Goal: Information Seeking & Learning: Learn about a topic

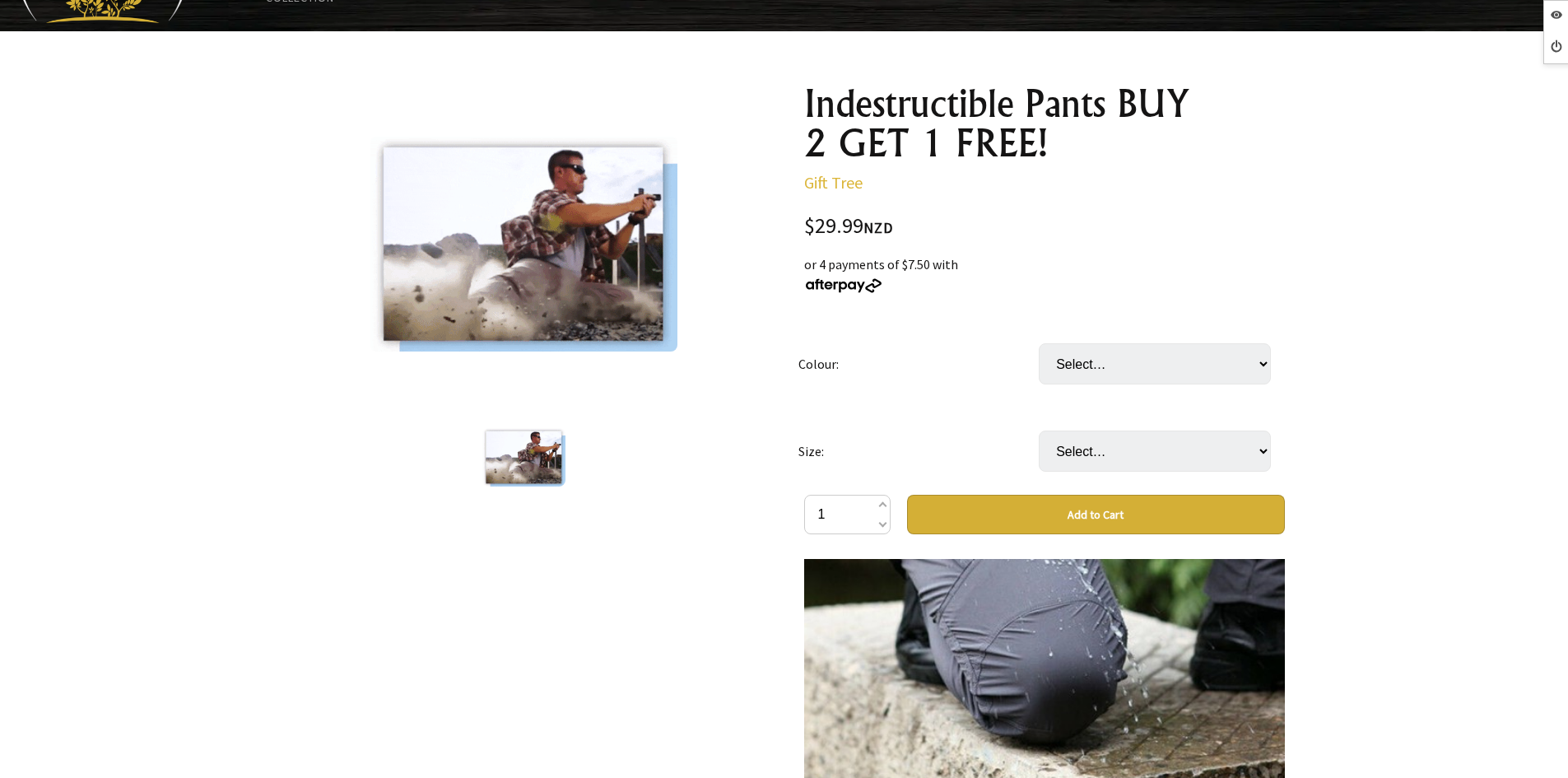
scroll to position [82, 0]
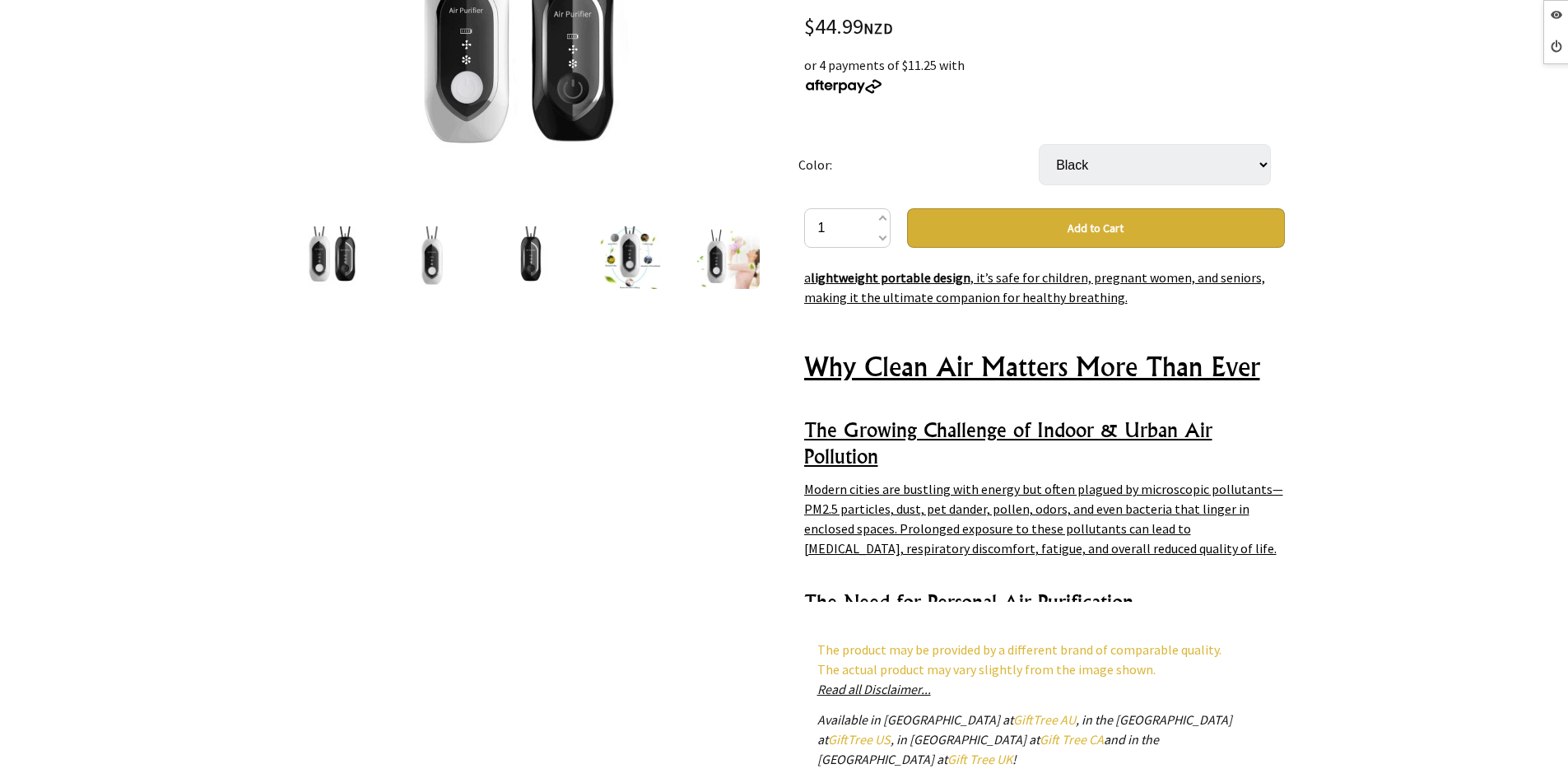
scroll to position [5762, 0]
click at [1190, 480] on p "Modern cities are bustling with energy but often plagued by microscopic polluta…" at bounding box center [1045, 520] width 480 height 79
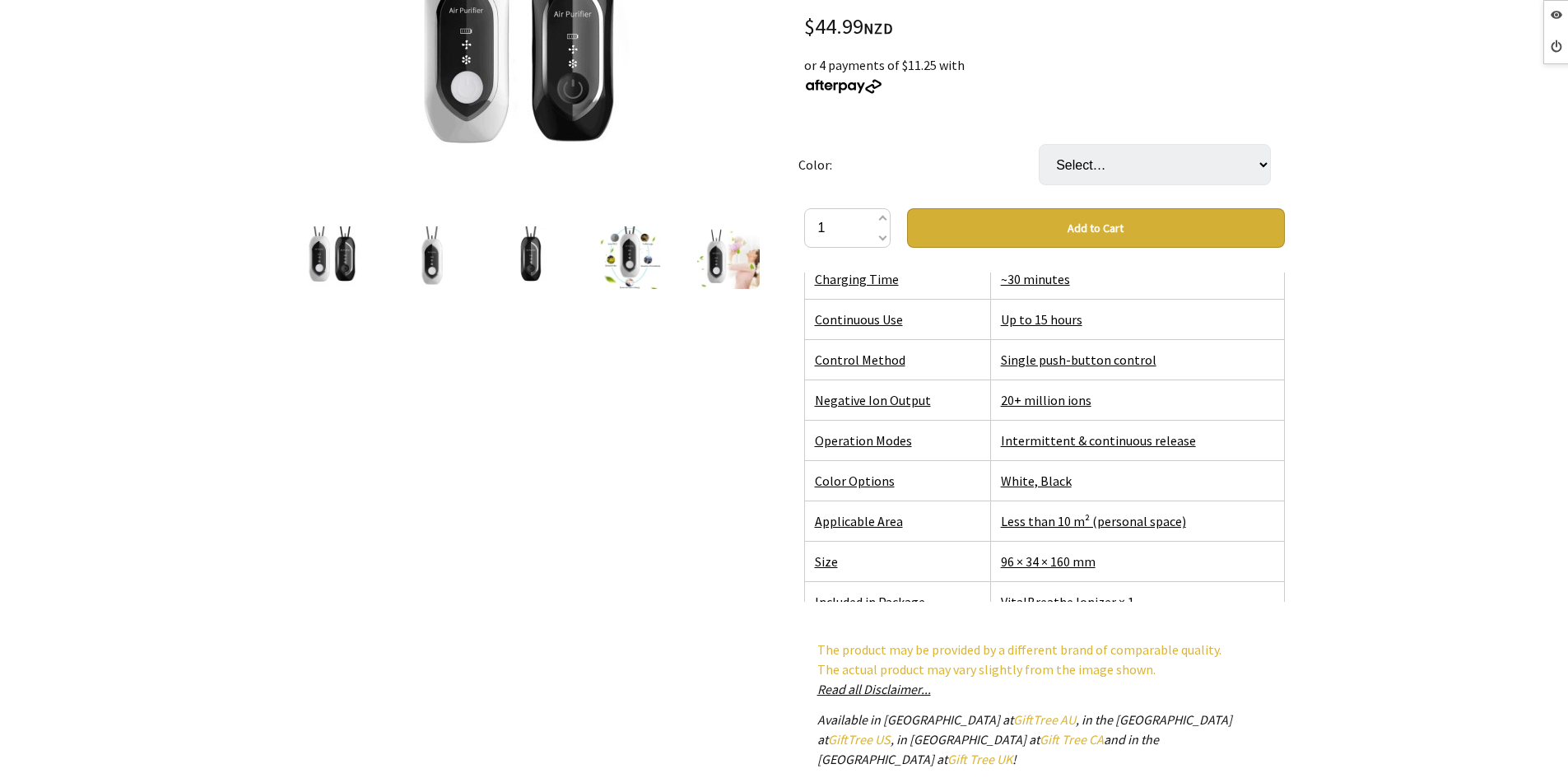
scroll to position [6668, 0]
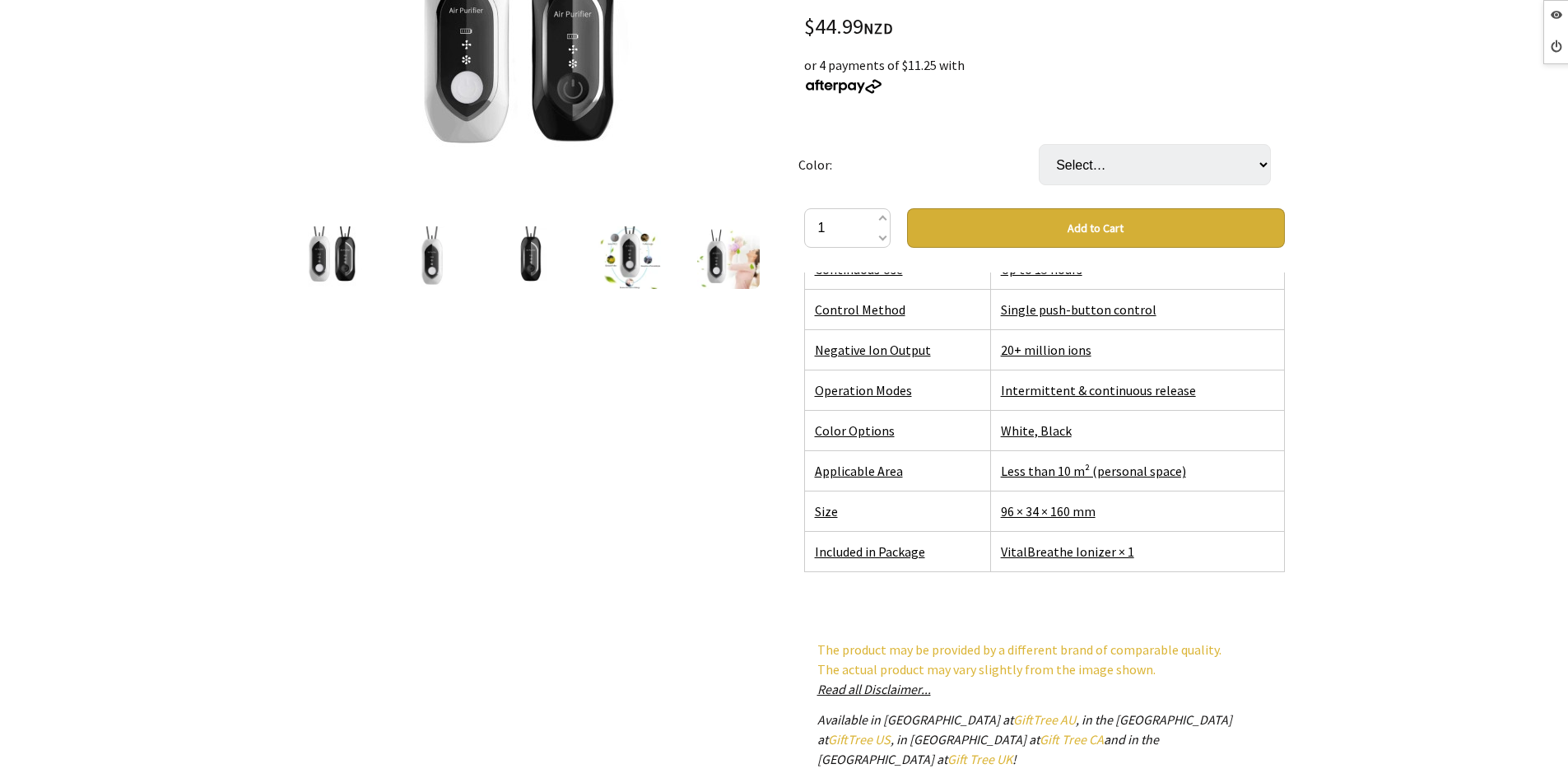
click at [1058, 370] on td "Intermittent & continuous release" at bounding box center [1137, 390] width 294 height 40
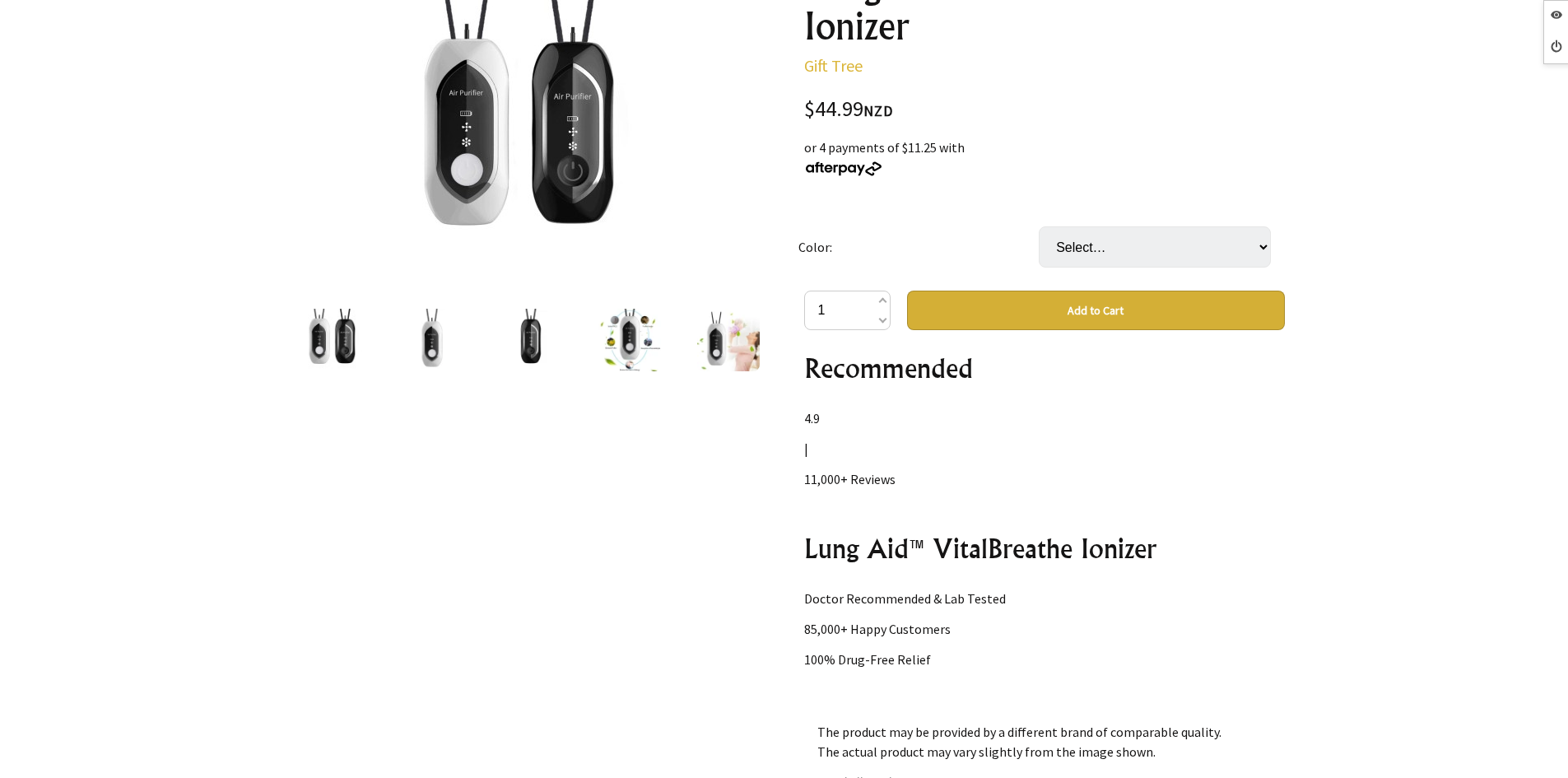
scroll to position [1482, 0]
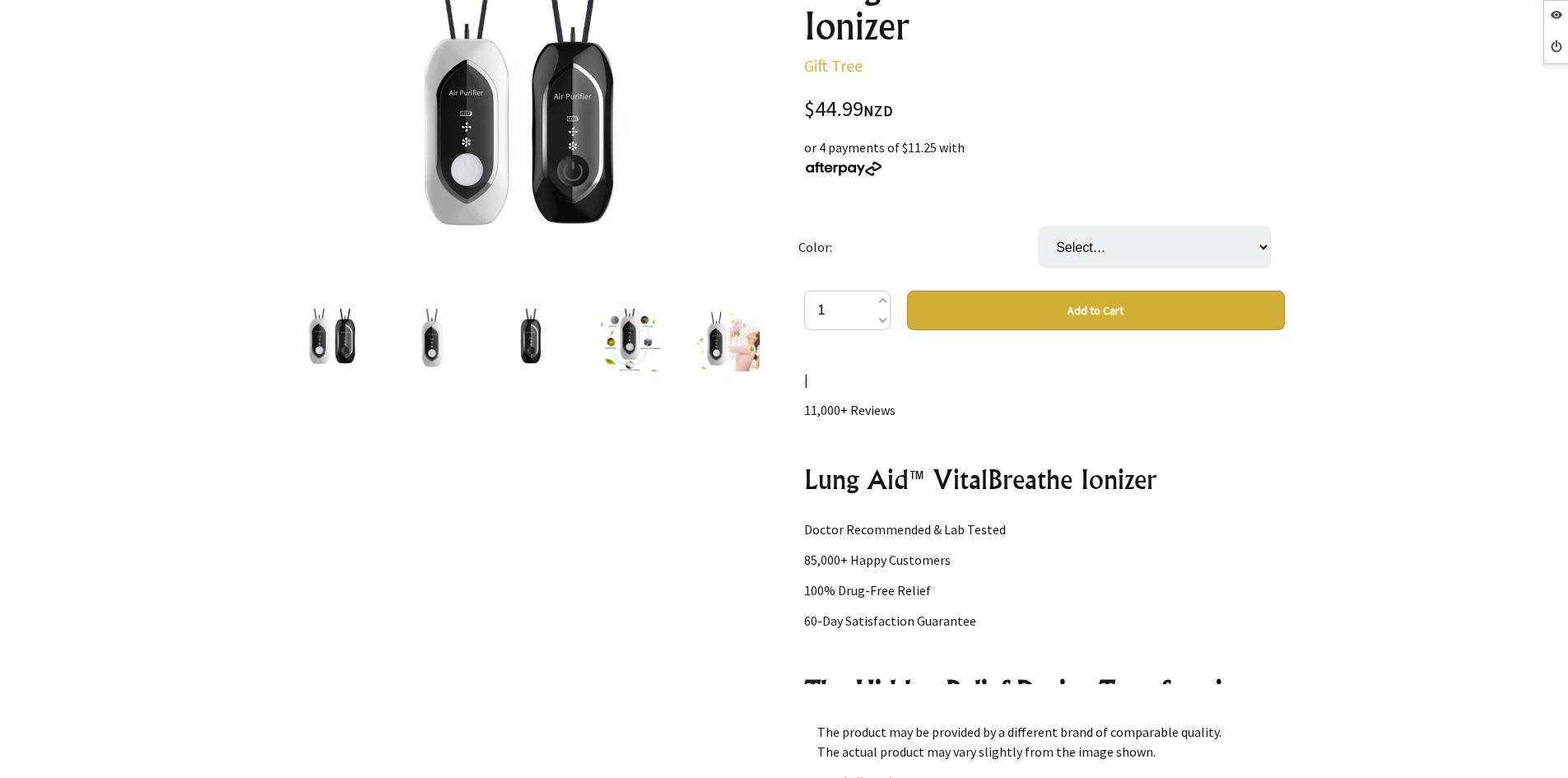
click at [854, 389] on p "|" at bounding box center [1045, 380] width 480 height 20
click at [901, 427] on div "Struggling to Breathe Indoors? Why Thousands Are Turning to This Wearable Ioniz…" at bounding box center [1045, 520] width 480 height 330
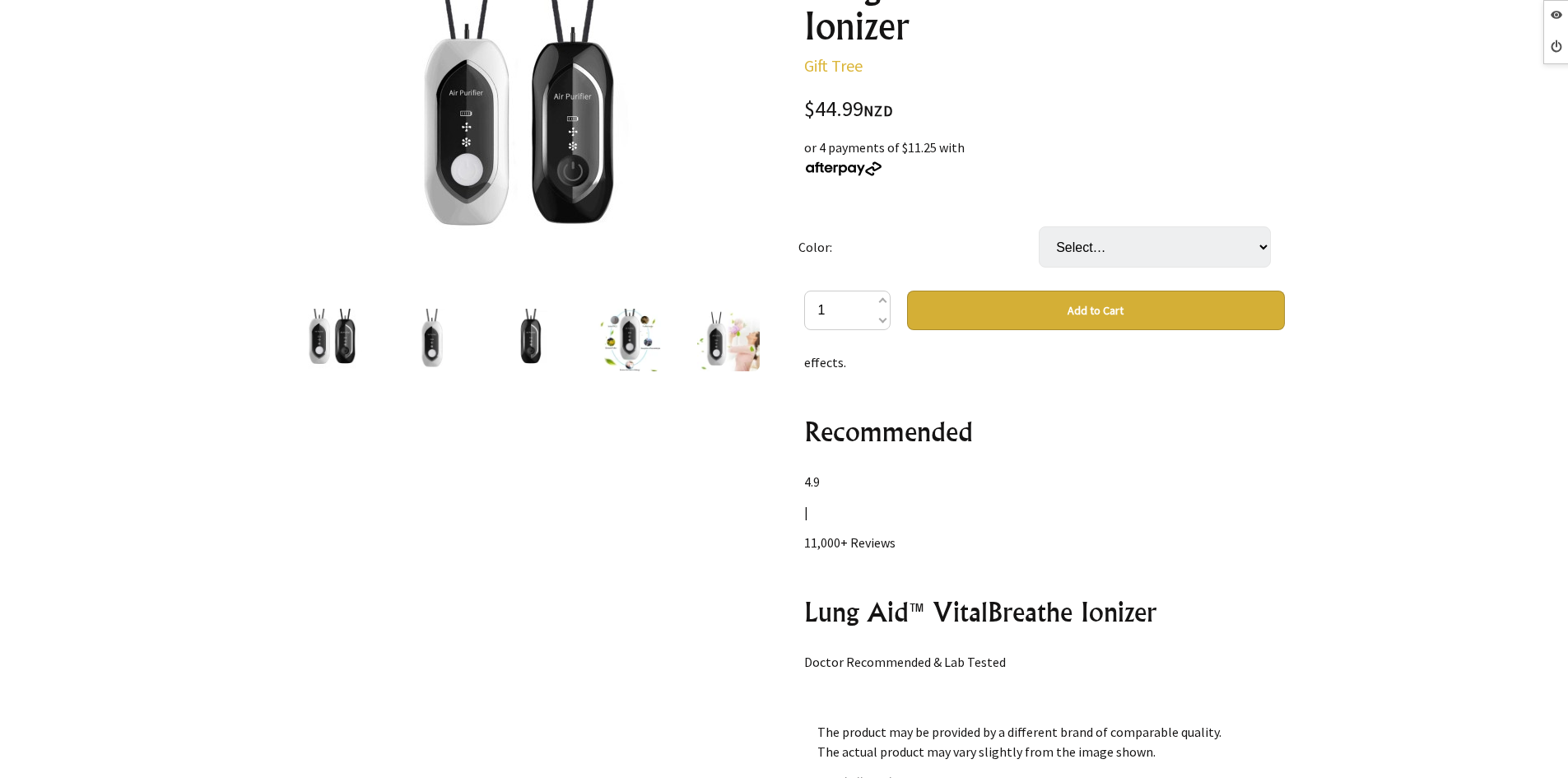
scroll to position [1317, 0]
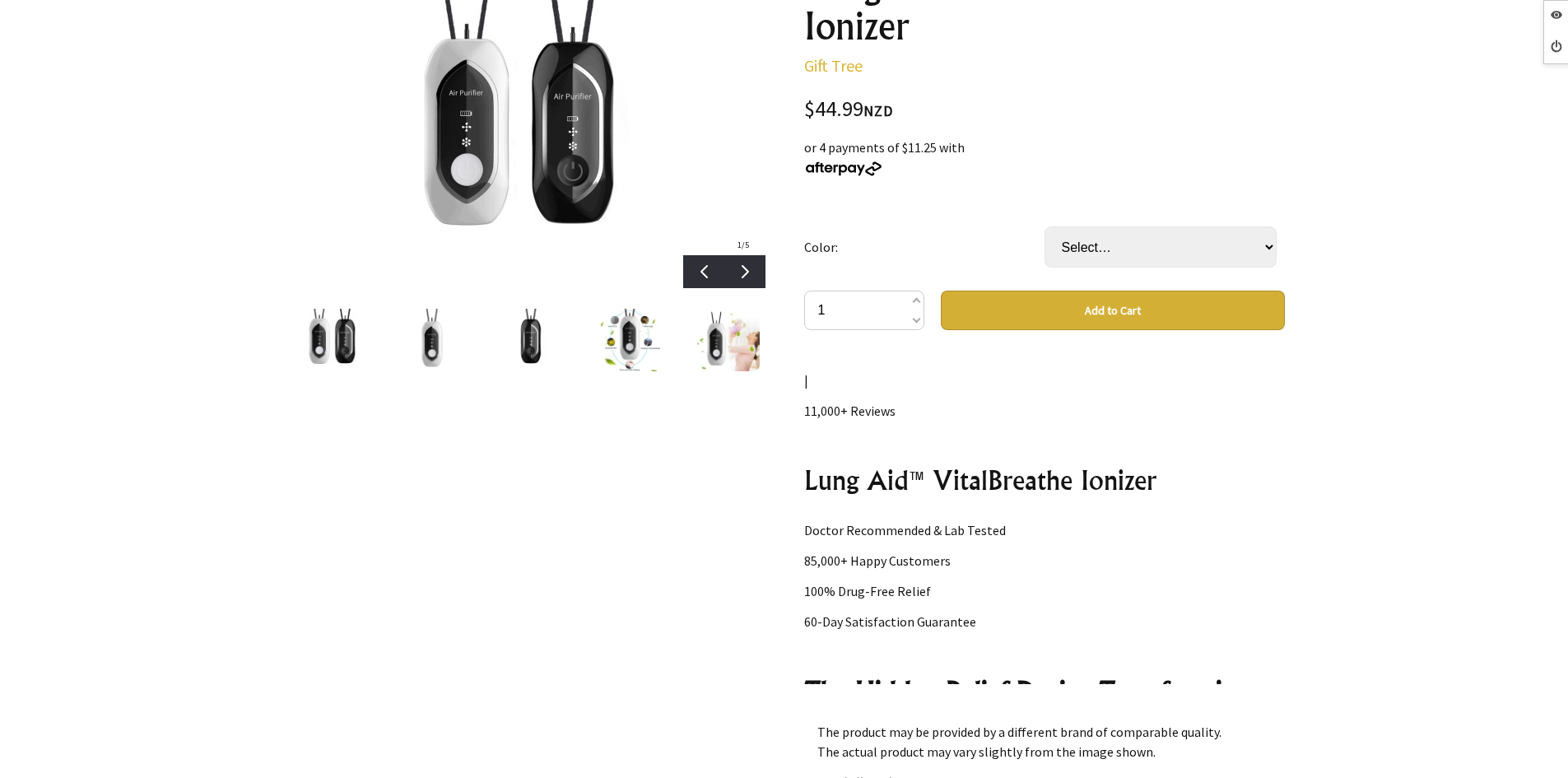
scroll to position [1482, 0]
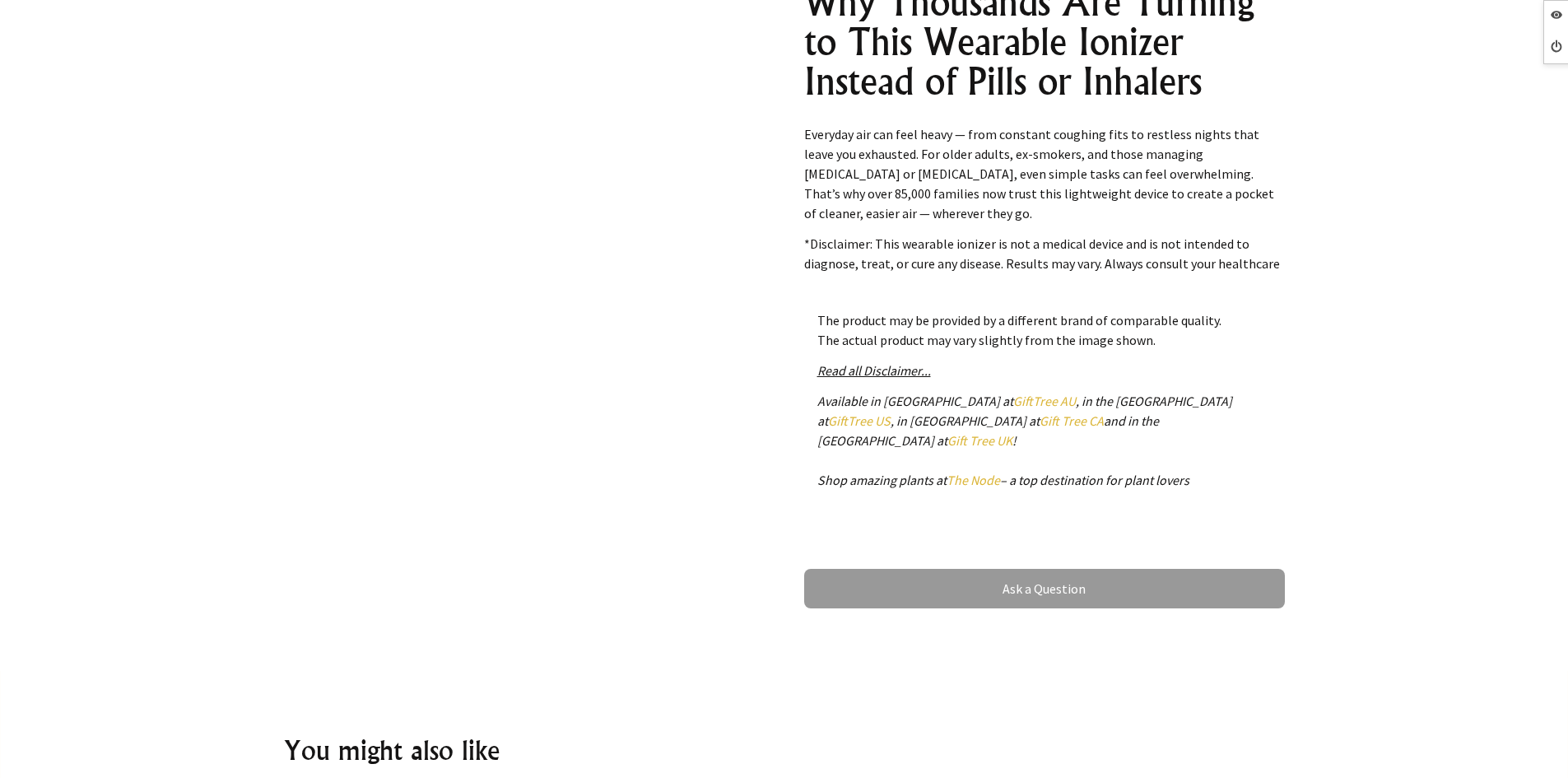
scroll to position [10344, 0]
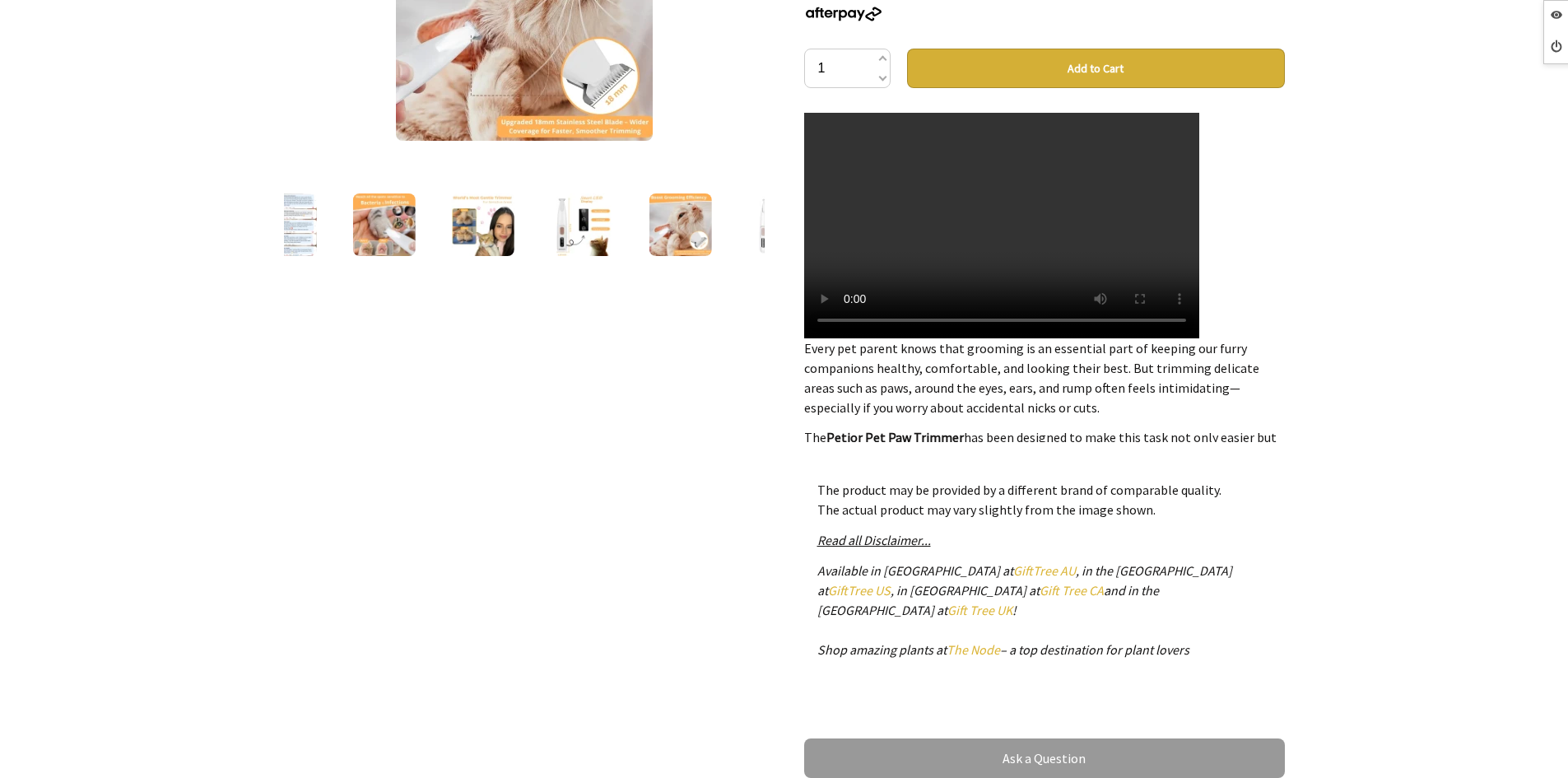
scroll to position [330, 0]
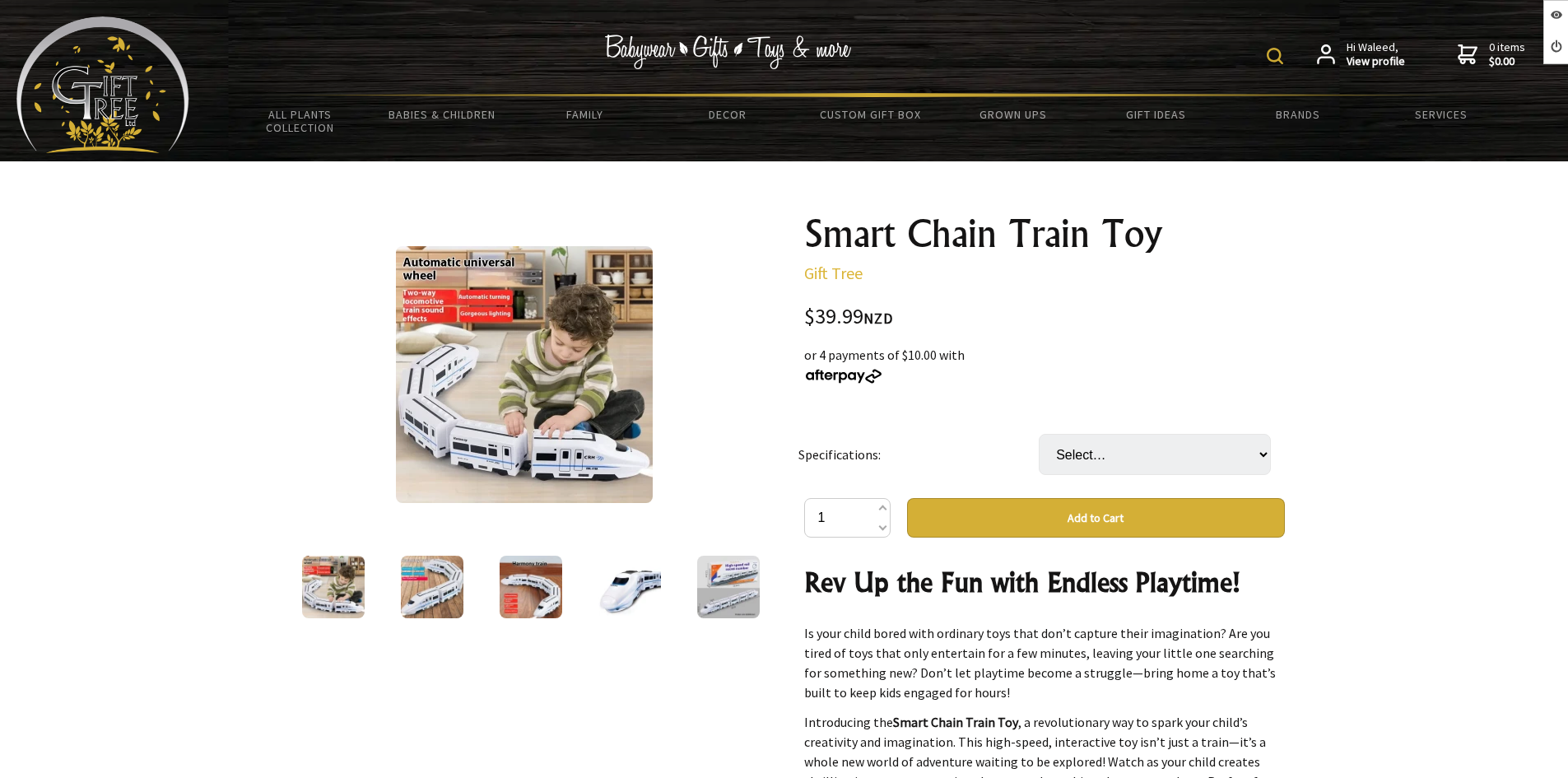
select select "Light Sound Light Sound 4Ordinary battery (52x5x6.5cm)"
click at [1039, 434] on select "Select… Light Sound Light Sound 4Ordinary battery (52x5x6.5cm) (+ $4.99) Light …" at bounding box center [1155, 454] width 232 height 41
click at [1143, 464] on select "Select… Light Sound Light Sound 4Ordinary battery (52x5x6.5cm) (+ $4.99) Light …" at bounding box center [1155, 454] width 232 height 41
select select "Light Sound 5Ordinary battery (62x5x6.5cm)"
click at [1039, 434] on select "Select… Light Sound Light Sound 4Ordinary battery (52x5x6.5cm) (+ $4.99) Light …" at bounding box center [1155, 454] width 232 height 41
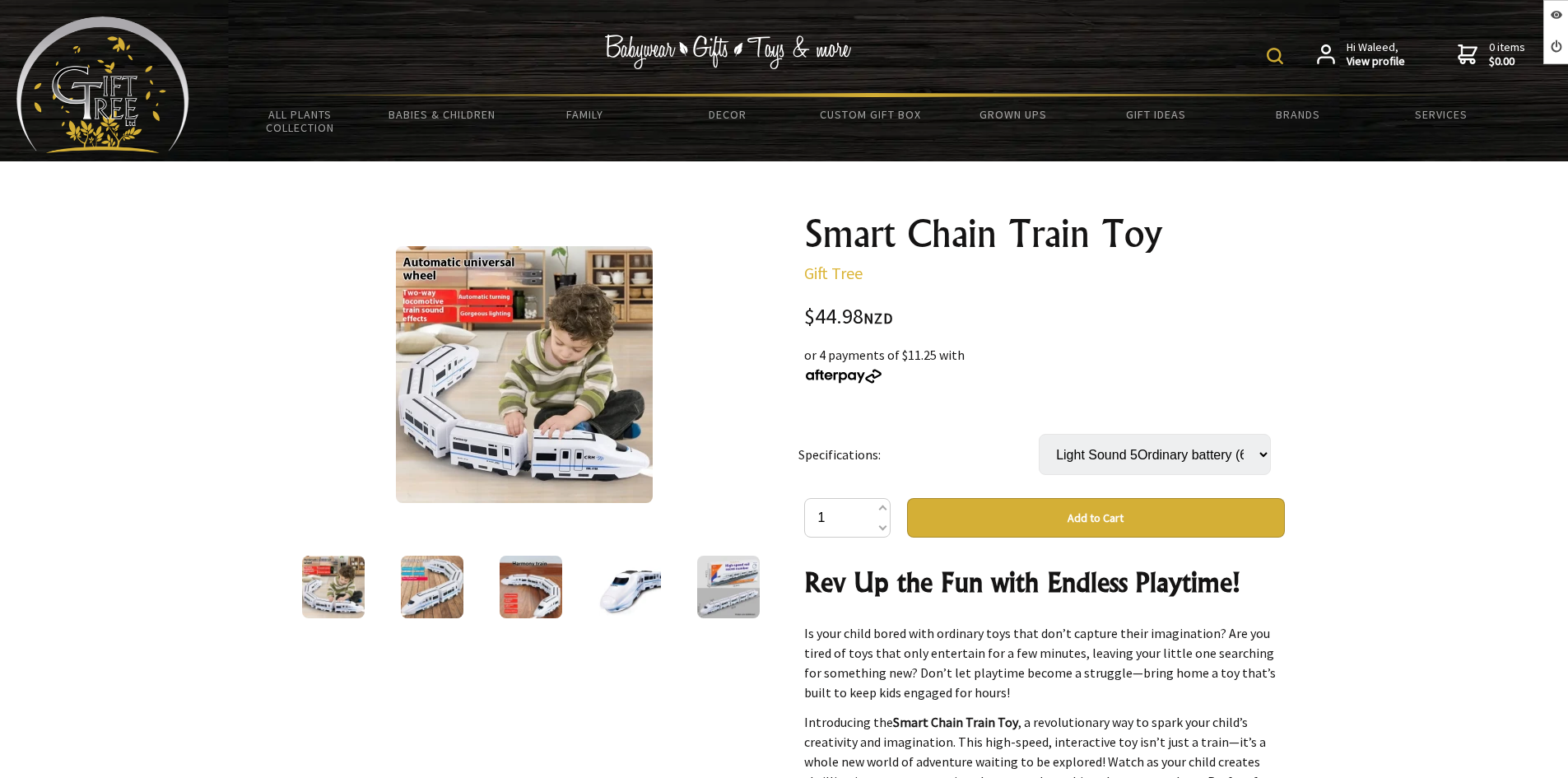
click at [1131, 455] on select "Select… Light Sound Light Sound 4Ordinary battery (52x5x6.5cm) (+ $4.99) Light …" at bounding box center [1155, 454] width 232 height 41
select select "Lighting Sound 3battery (41.5x5x6.5cm) ("
click at [1039, 434] on select "Select… Light Sound Light Sound 4Ordinary battery (52x5x6.5cm) (+ $4.99) Light …" at bounding box center [1155, 454] width 232 height 41
click at [1249, 457] on select "Select… Light Sound Light Sound 4Ordinary battery (52x5x6.5cm) (+ $4.99) Light …" at bounding box center [1155, 454] width 232 height 41
click at [1179, 449] on select "Select… Light Sound Light Sound 4Ordinary battery (52x5x6.5cm) (+ $4.99) Light …" at bounding box center [1155, 454] width 232 height 41
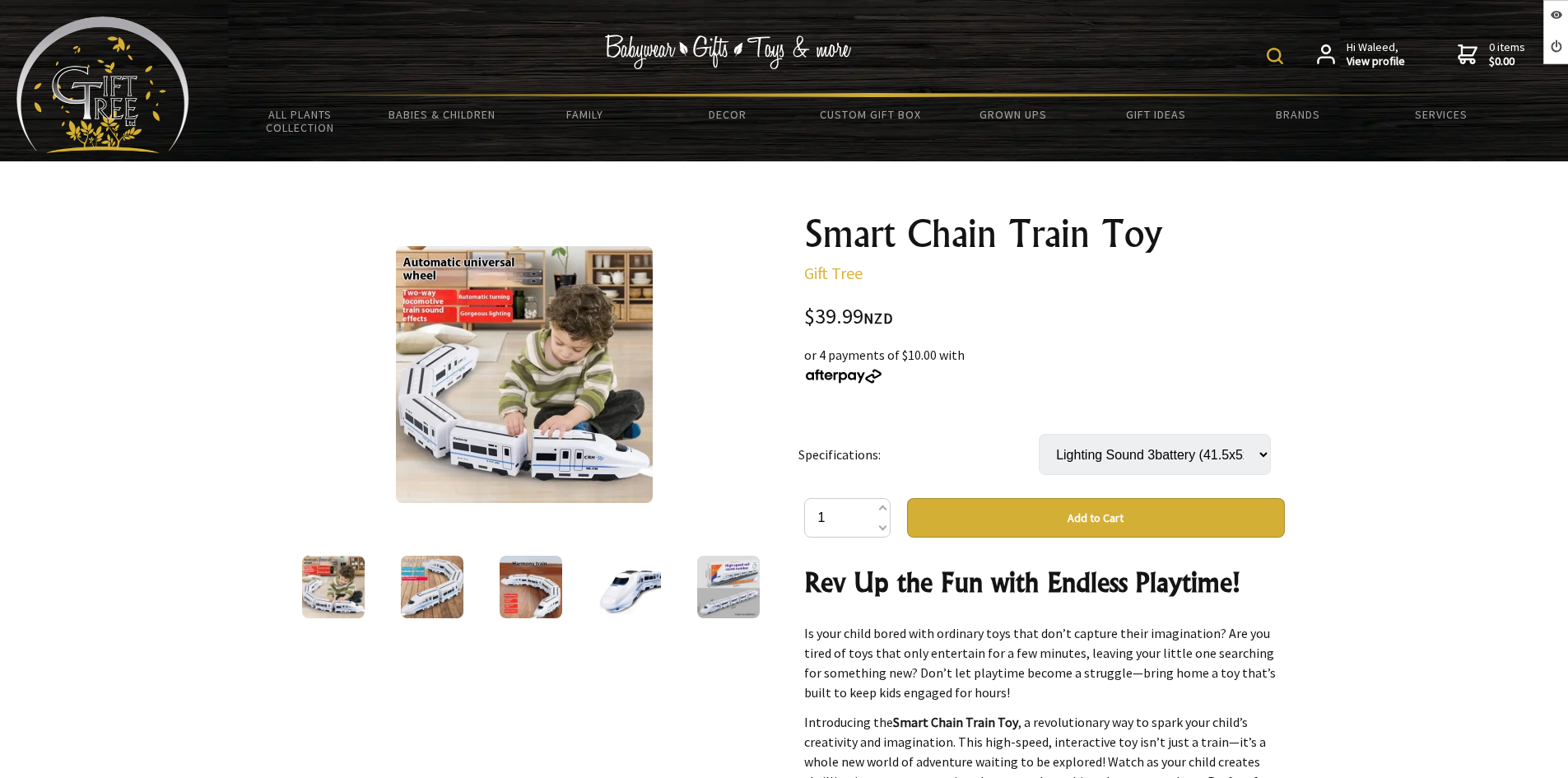
click at [1345, 438] on div at bounding box center [784, 726] width 1568 height 1129
drag, startPoint x: 597, startPoint y: 590, endPoint x: 668, endPoint y: 591, distance: 71.0
click at [600, 590] on img at bounding box center [629, 587] width 63 height 63
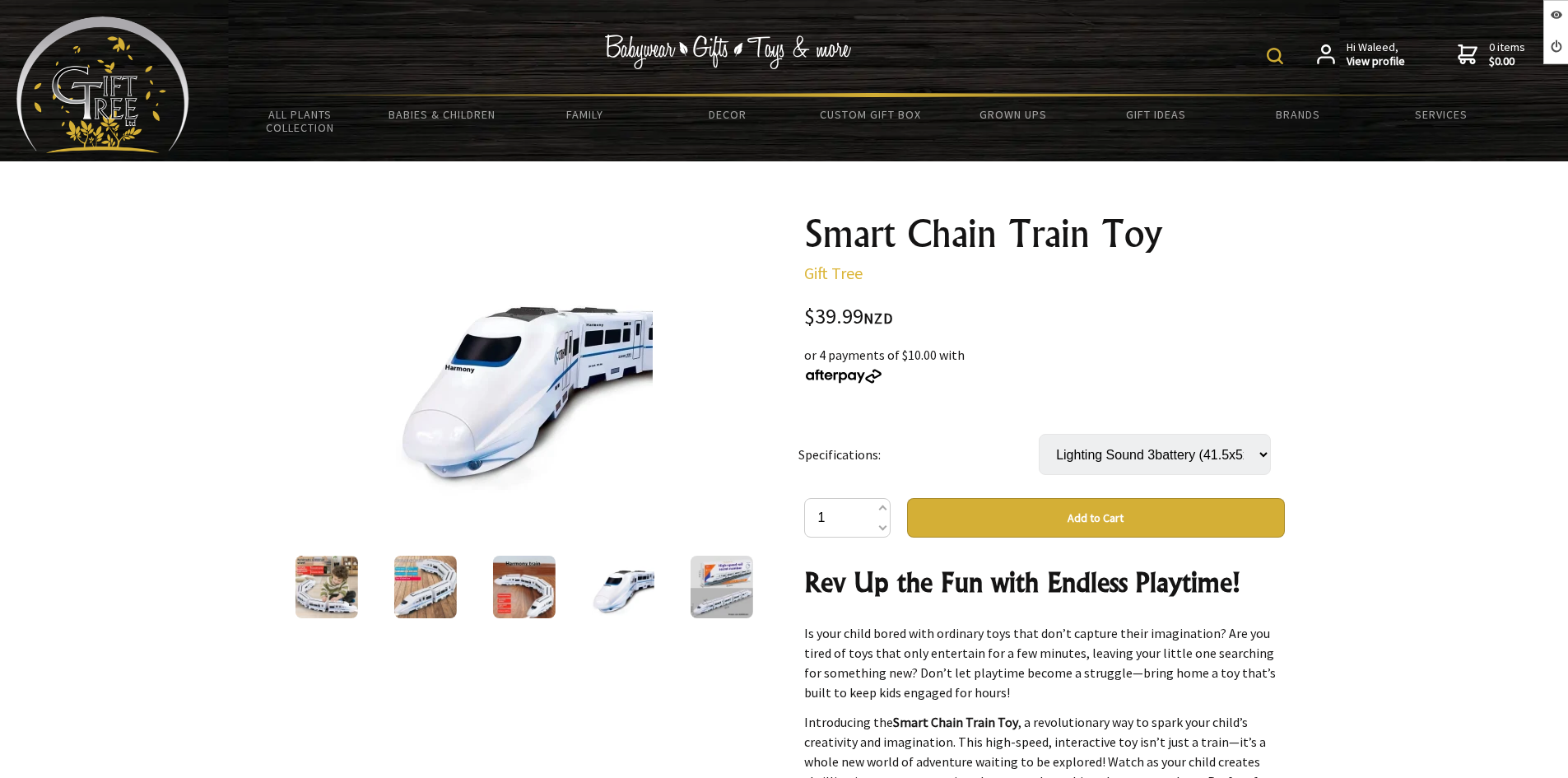
click at [700, 587] on div at bounding box center [517, 587] width 480 height 69
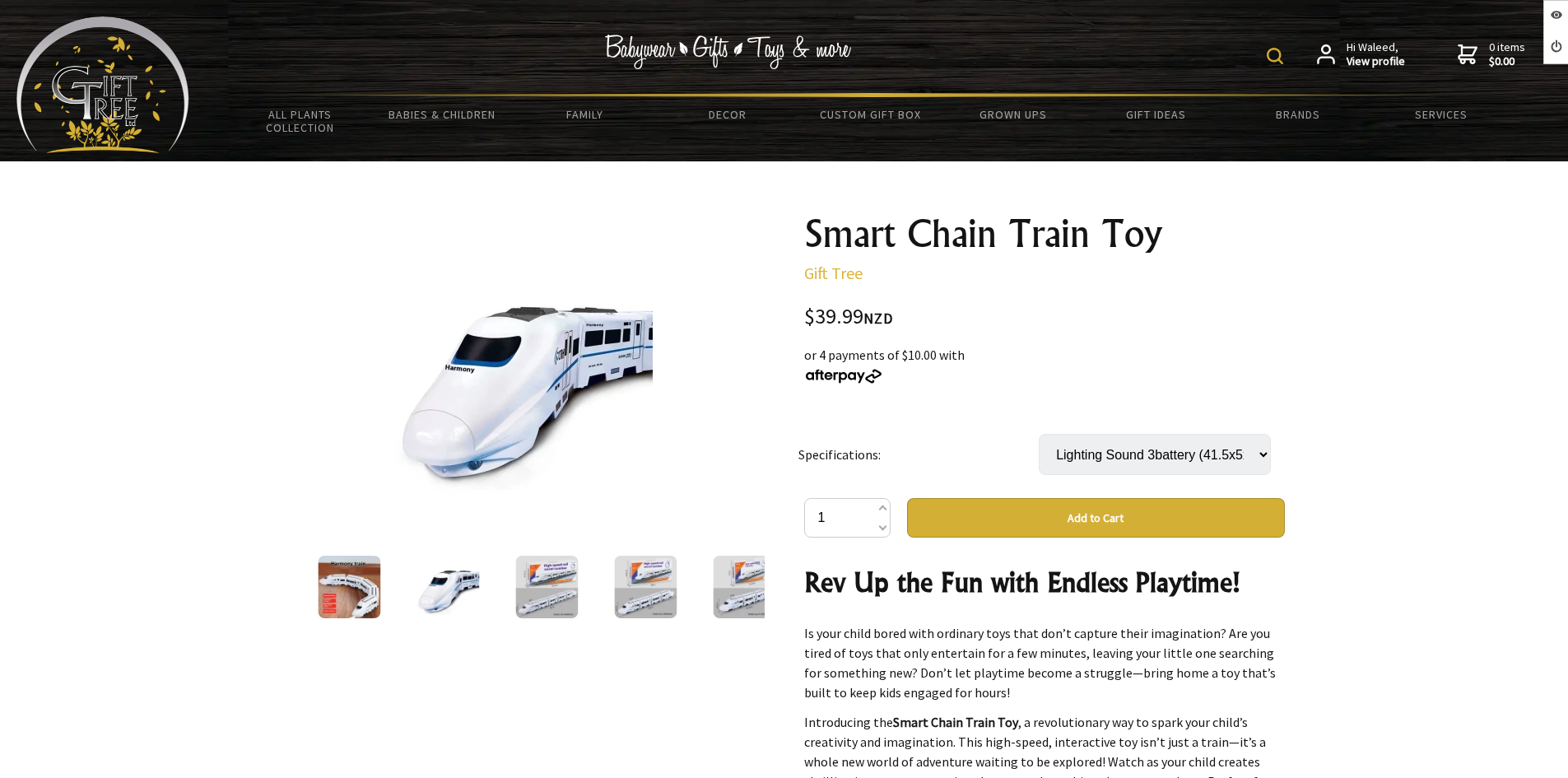
click at [656, 587] on img at bounding box center [646, 587] width 63 height 63
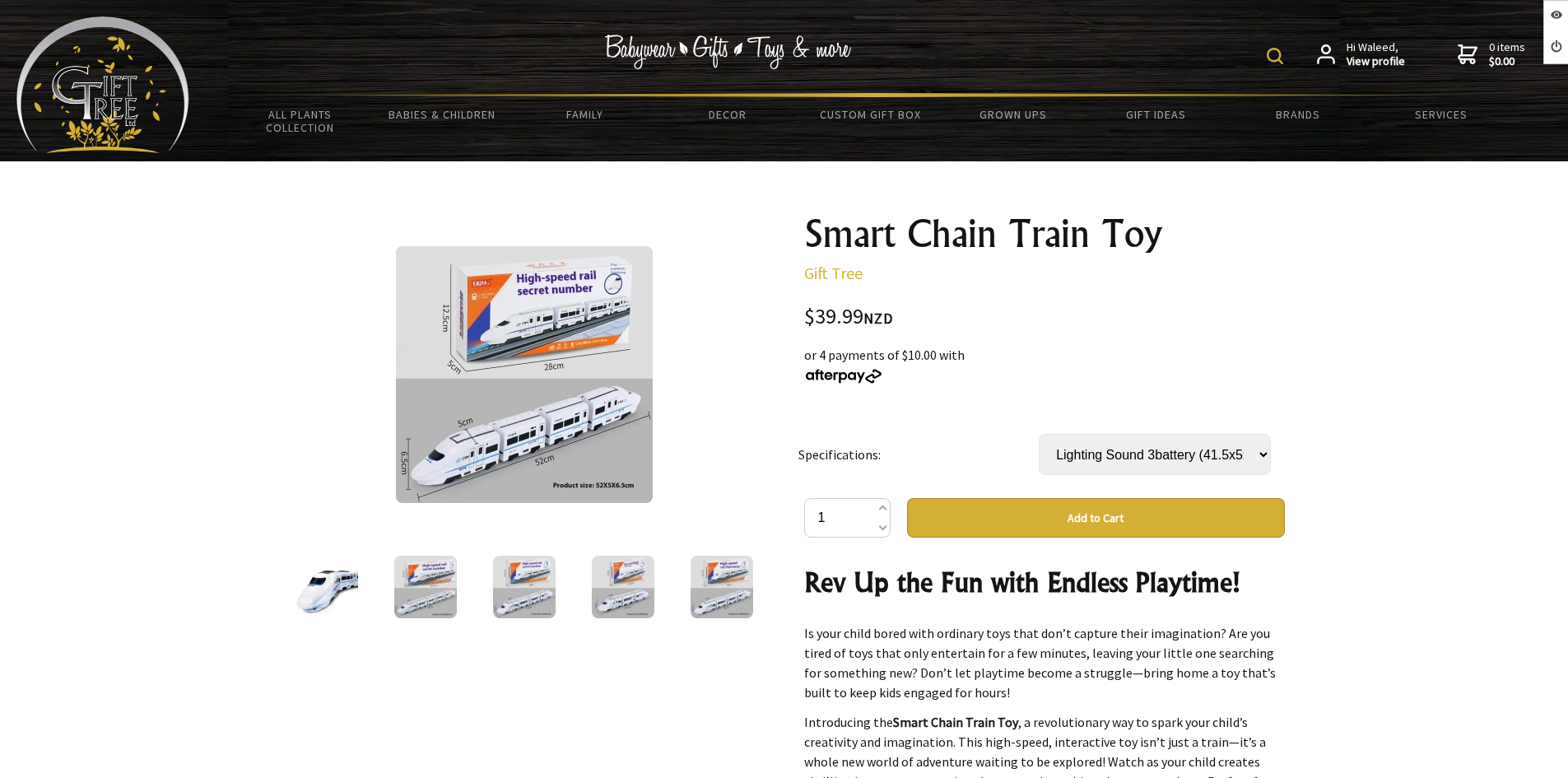
click at [605, 585] on img at bounding box center [623, 587] width 63 height 63
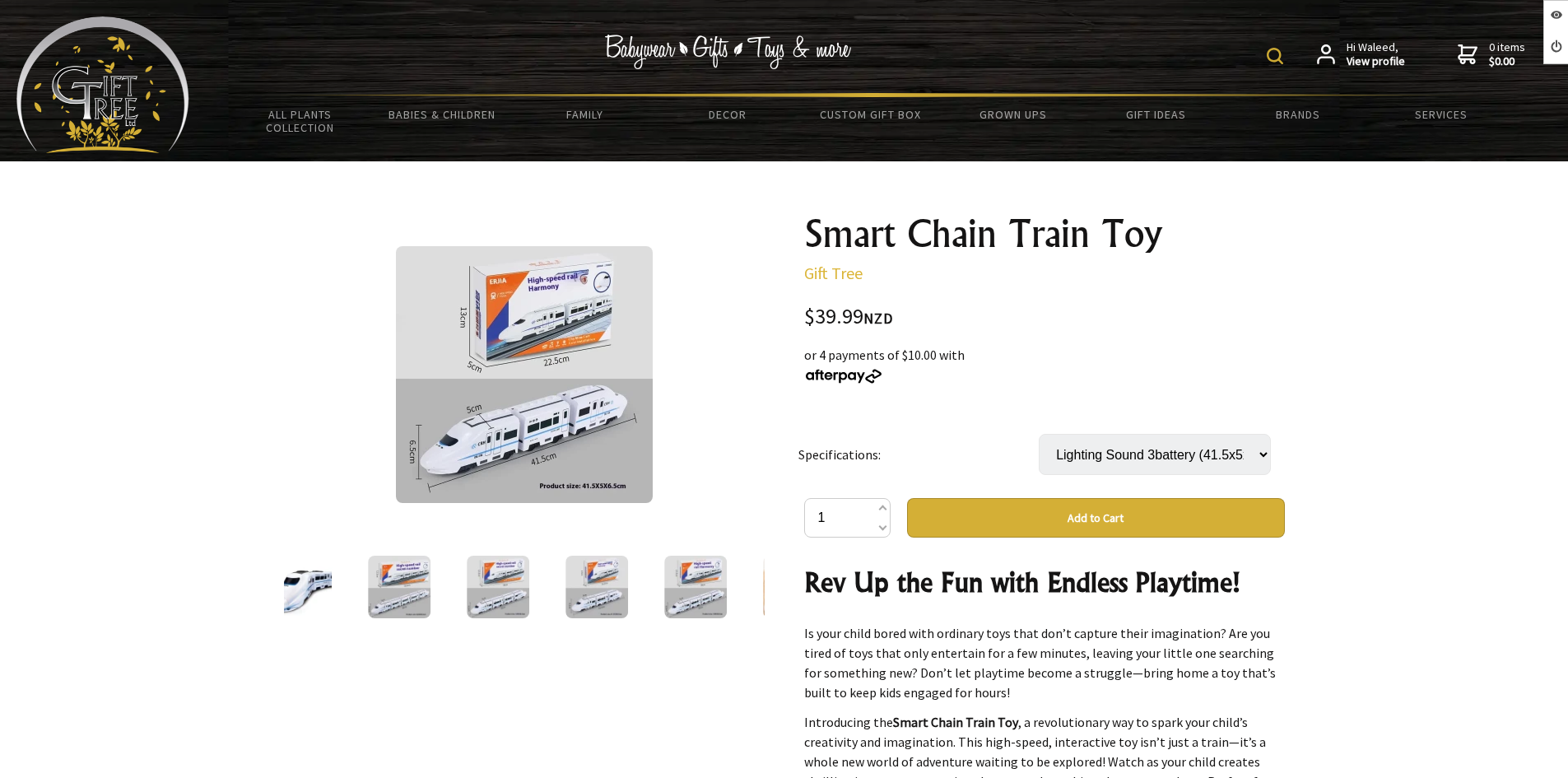
click at [515, 385] on img at bounding box center [524, 374] width 257 height 257
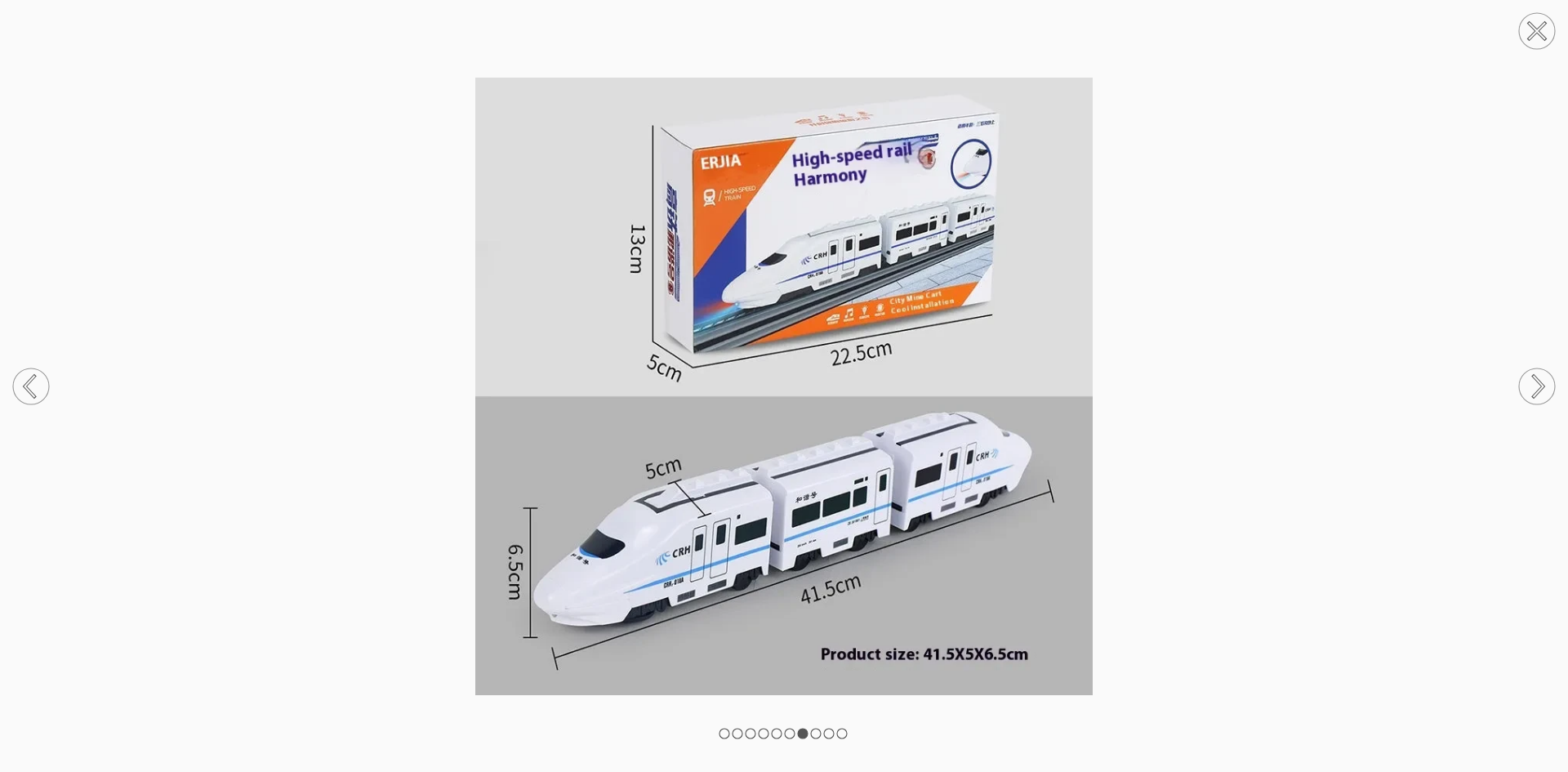
click at [1529, 387] on circle at bounding box center [1537, 387] width 36 height 36
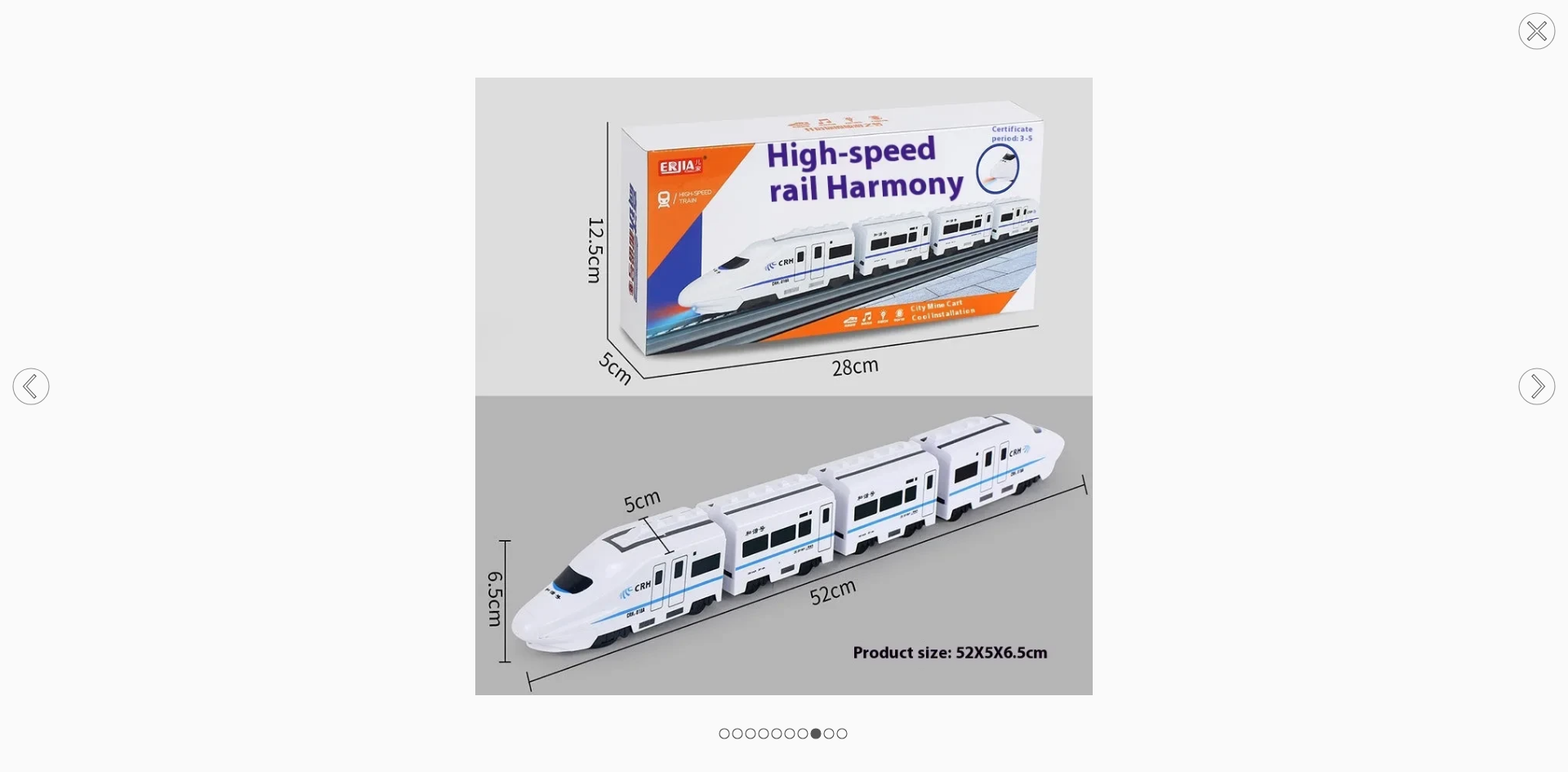
click at [1529, 387] on circle at bounding box center [1537, 387] width 36 height 36
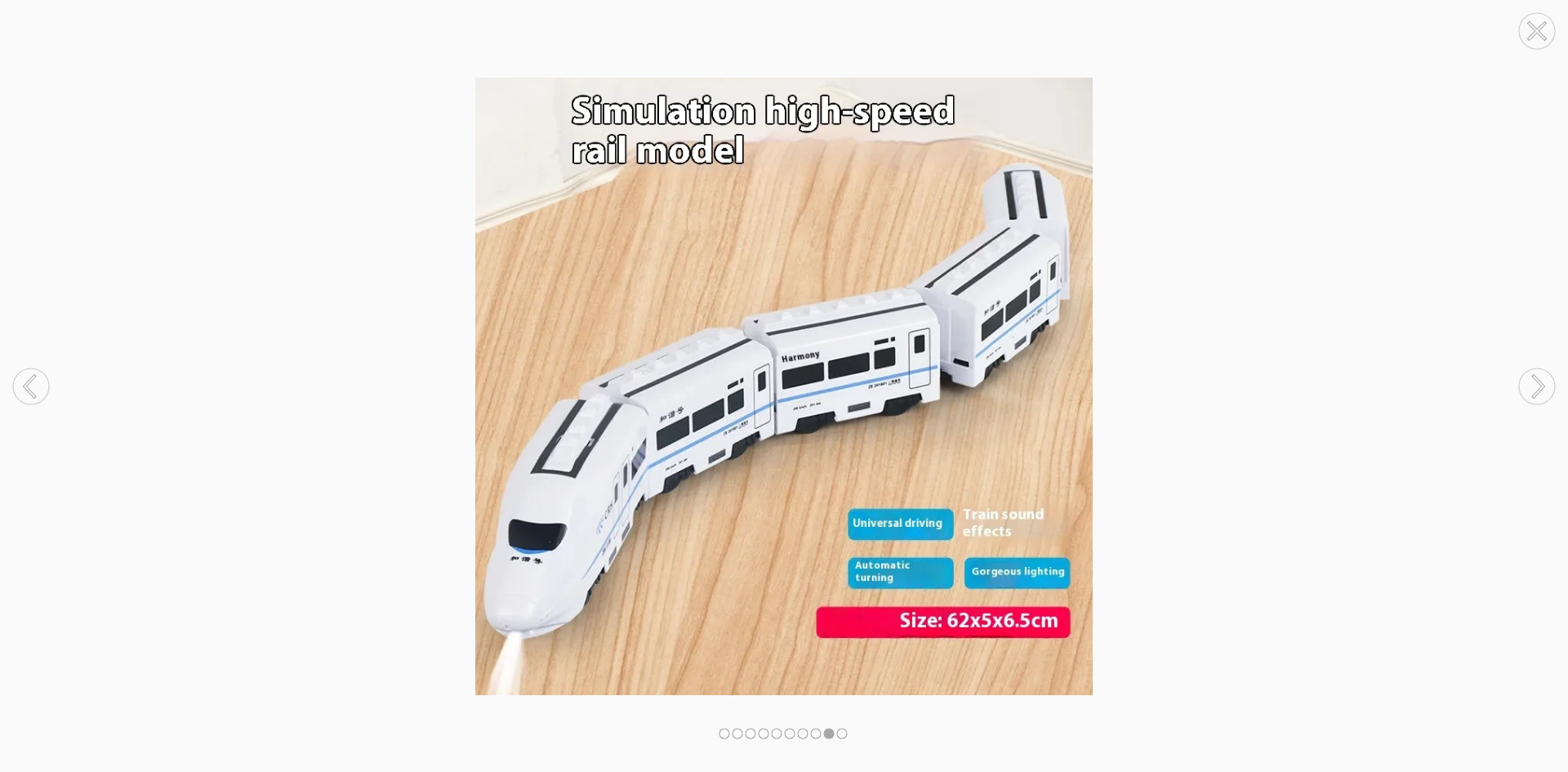
drag, startPoint x: 1526, startPoint y: 579, endPoint x: 1529, endPoint y: 589, distance: 10.4
click at [1527, 580] on img at bounding box center [784, 387] width 1568 height 618
click at [1410, 750] on div at bounding box center [784, 386] width 1568 height 772
click at [1342, 719] on div at bounding box center [784, 386] width 1568 height 772
click at [1529, 33] on circle at bounding box center [1537, 31] width 36 height 36
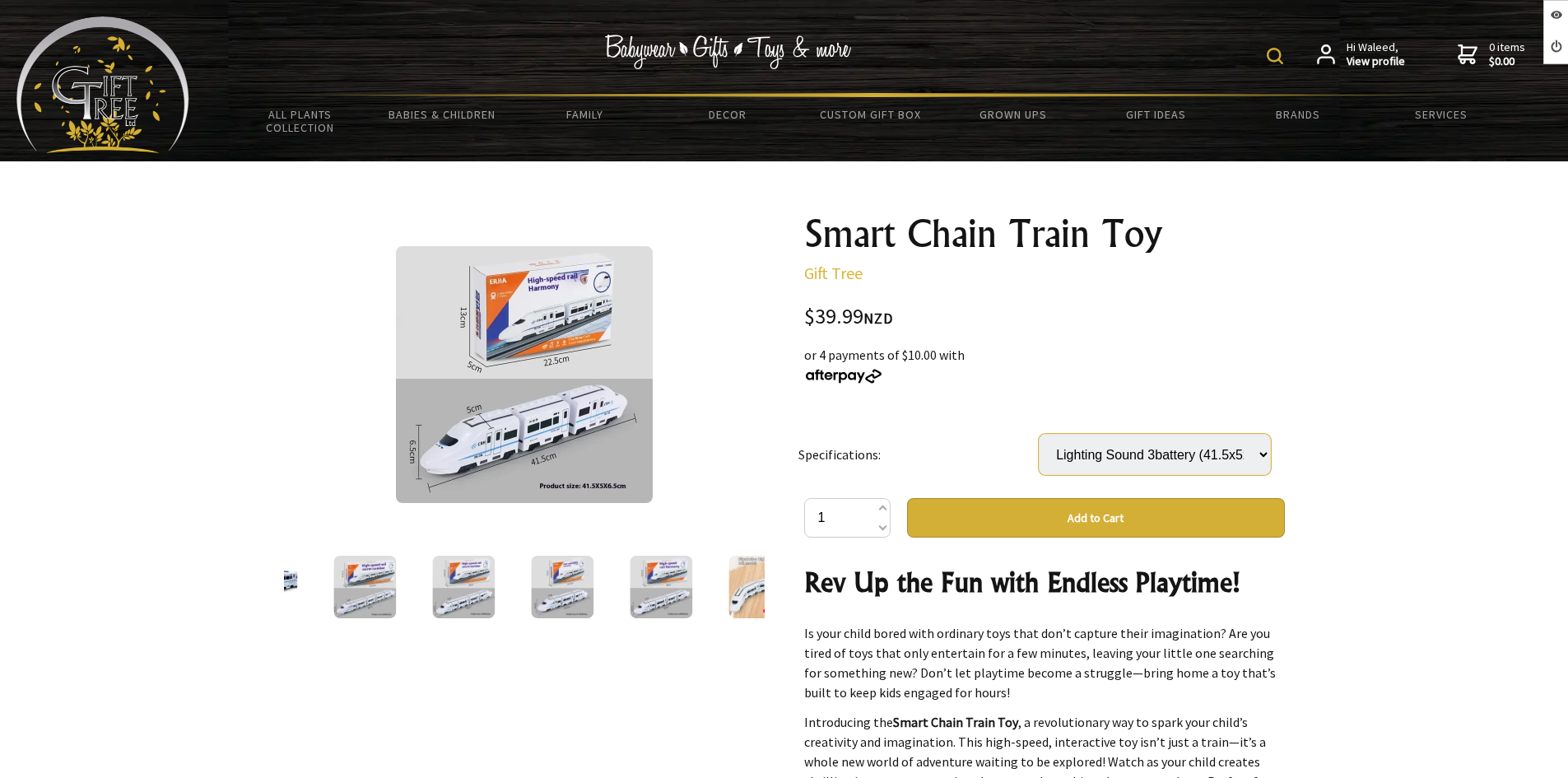
click at [1210, 463] on select "Select… Light Sound Light Sound 4Ordinary battery (52x5x6.5cm) (+ $4.99) Light …" at bounding box center [1155, 454] width 232 height 41
select select "Light Sound 5Ordinary battery (62x5x6.5cm)"
click at [1039, 434] on select "Select… Light Sound Light Sound 4Ordinary battery (52x5x6.5cm) (+ $4.99) Light …" at bounding box center [1155, 454] width 232 height 41
click at [1251, 454] on select "Select… Light Sound Light Sound 4Ordinary battery (52x5x6.5cm) (+ $4.99) Light …" at bounding box center [1155, 454] width 232 height 41
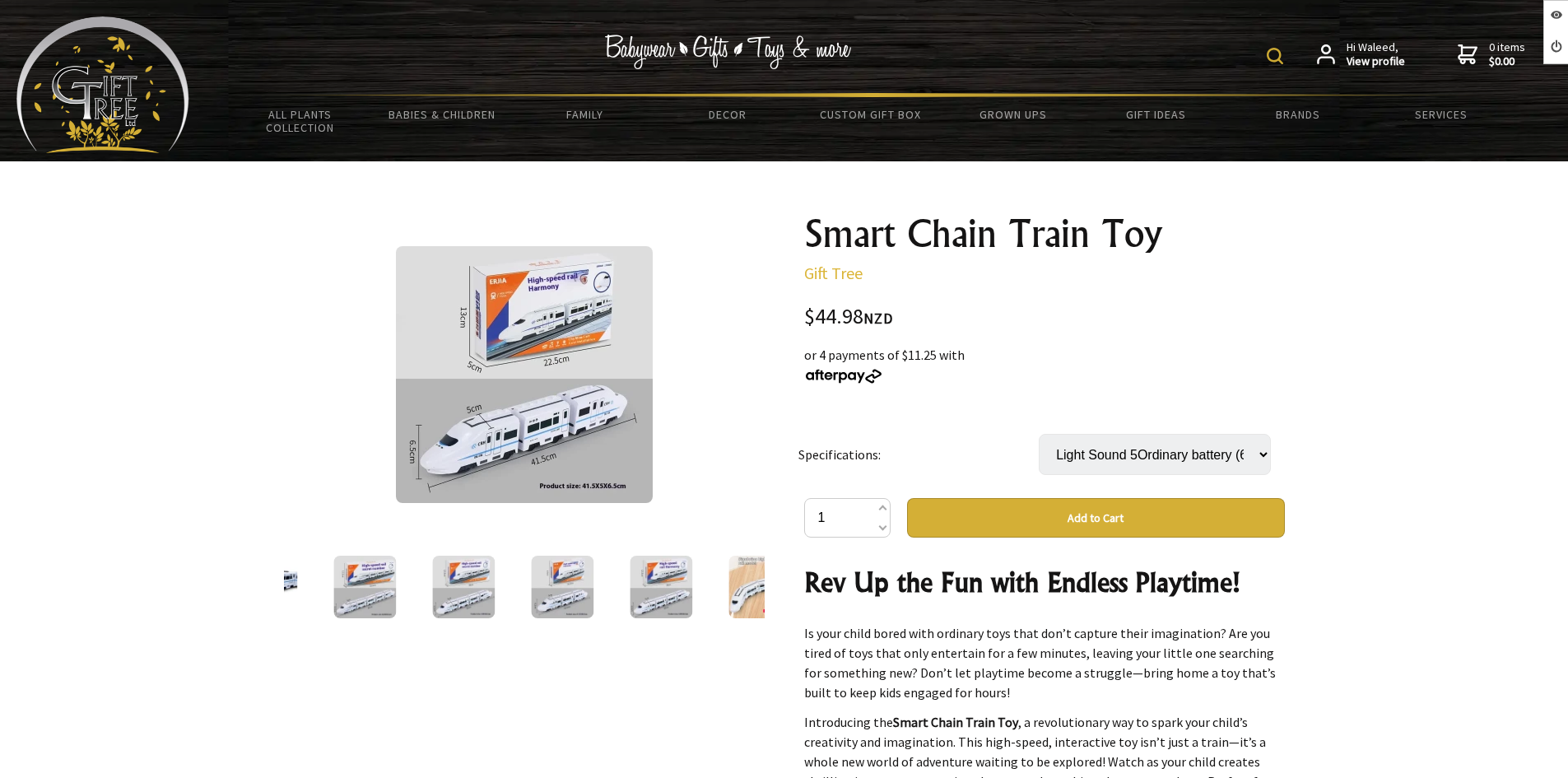
click at [674, 584] on img at bounding box center [661, 587] width 63 height 63
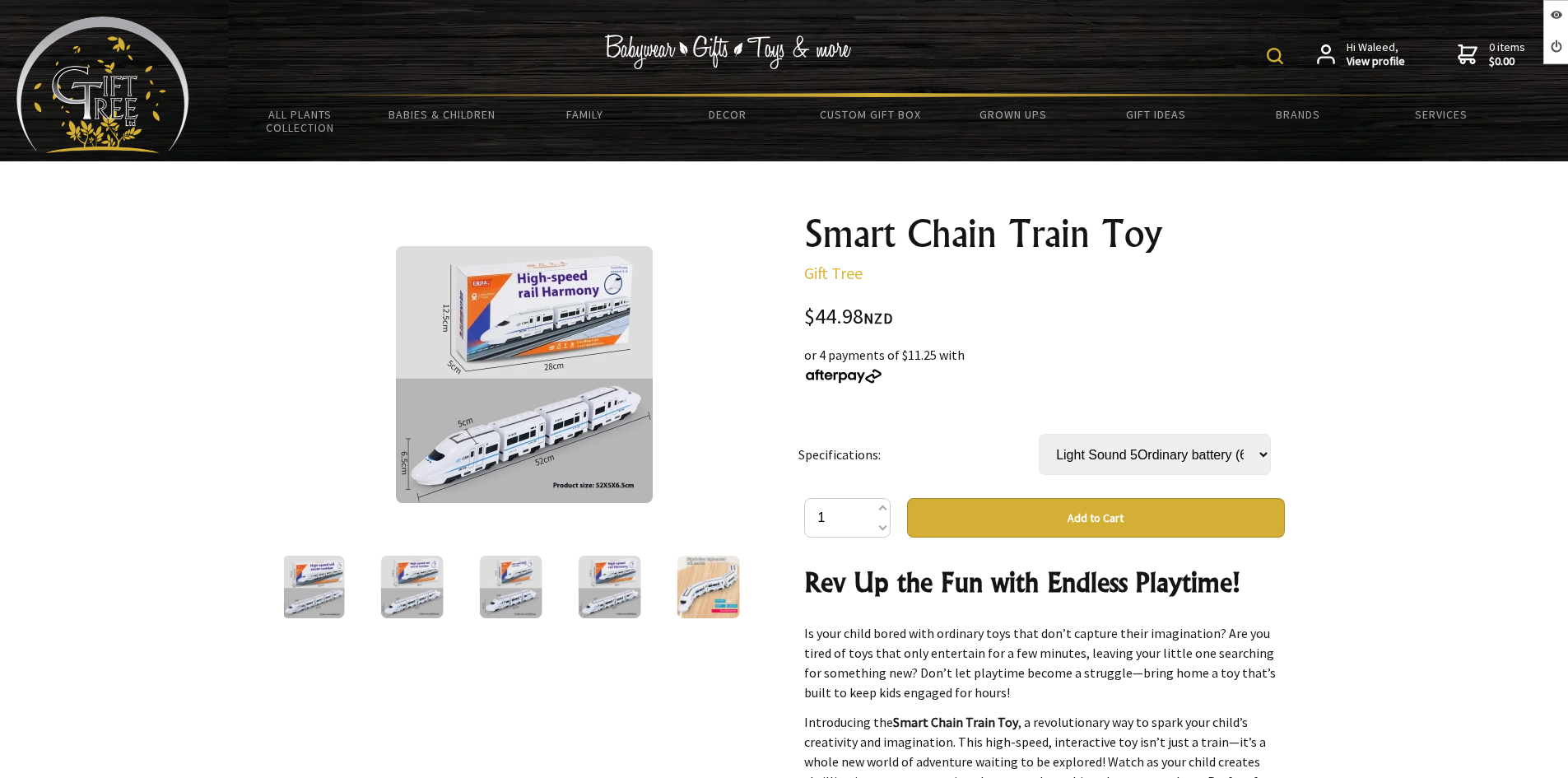
drag, startPoint x: 730, startPoint y: 591, endPoint x: 718, endPoint y: 589, distance: 12.2
click at [729, 591] on img at bounding box center [708, 587] width 63 height 63
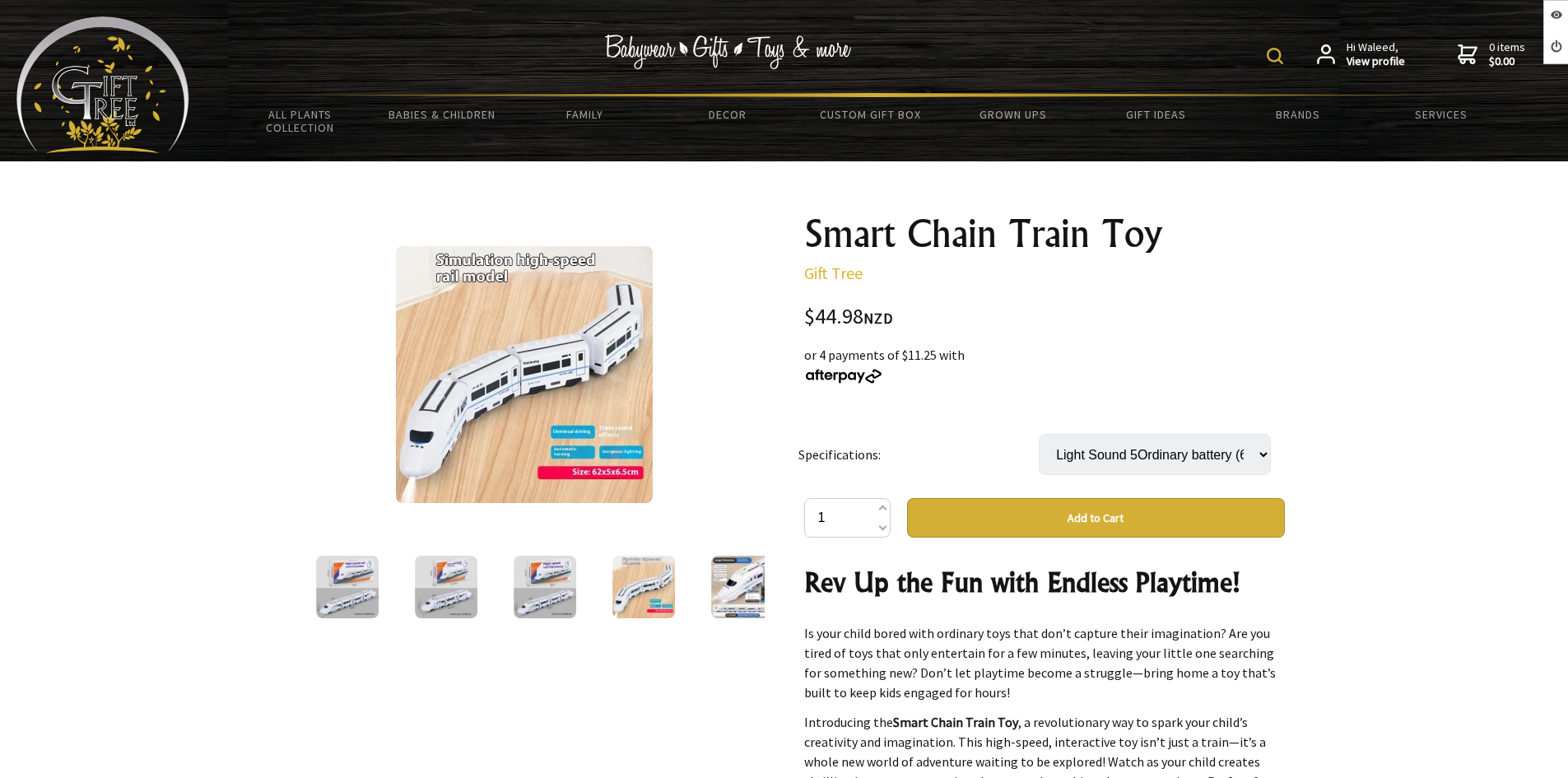
click at [536, 416] on img at bounding box center [524, 374] width 257 height 257
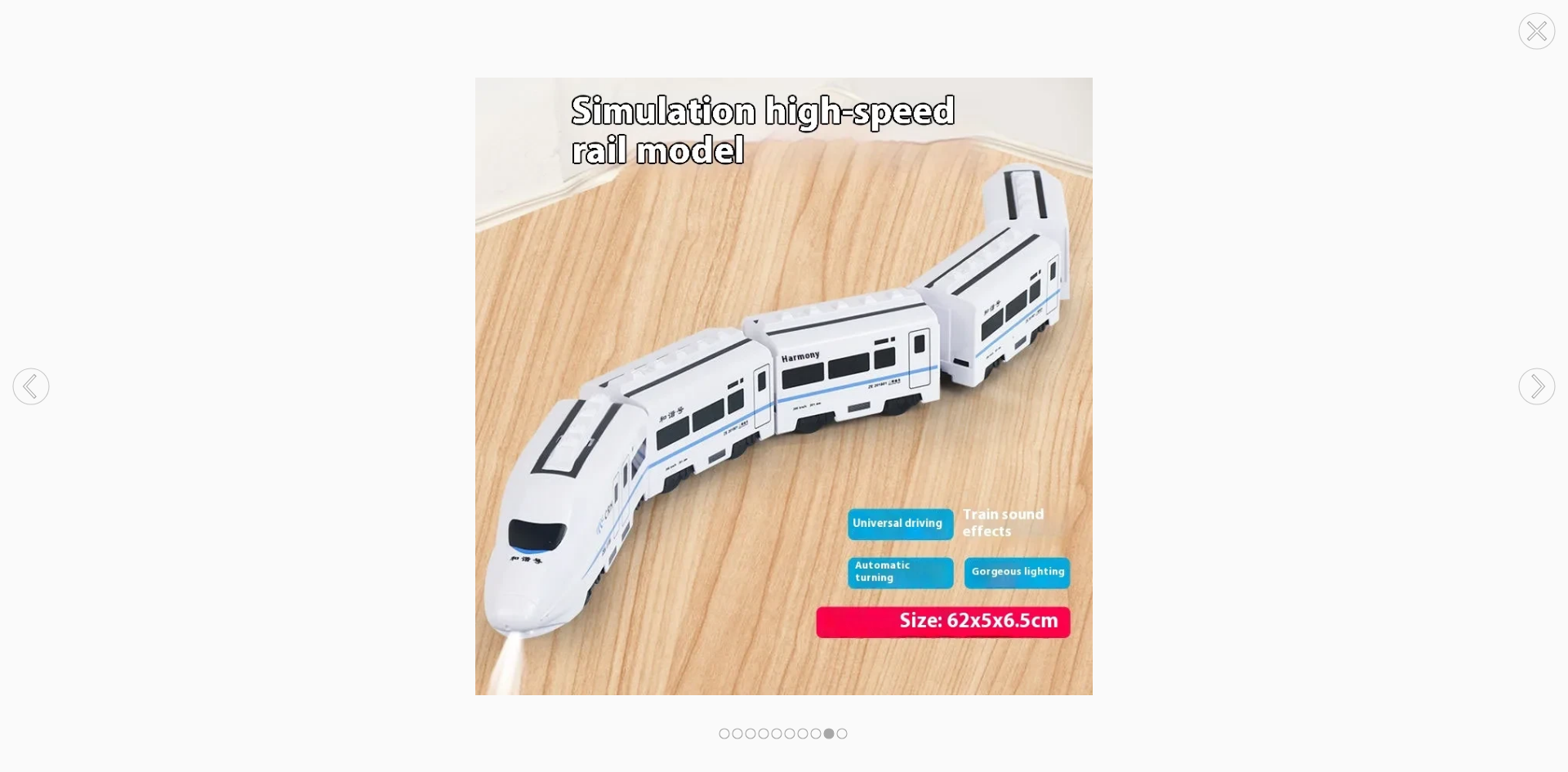
click at [1534, 32] on icon at bounding box center [1536, 31] width 15 height 15
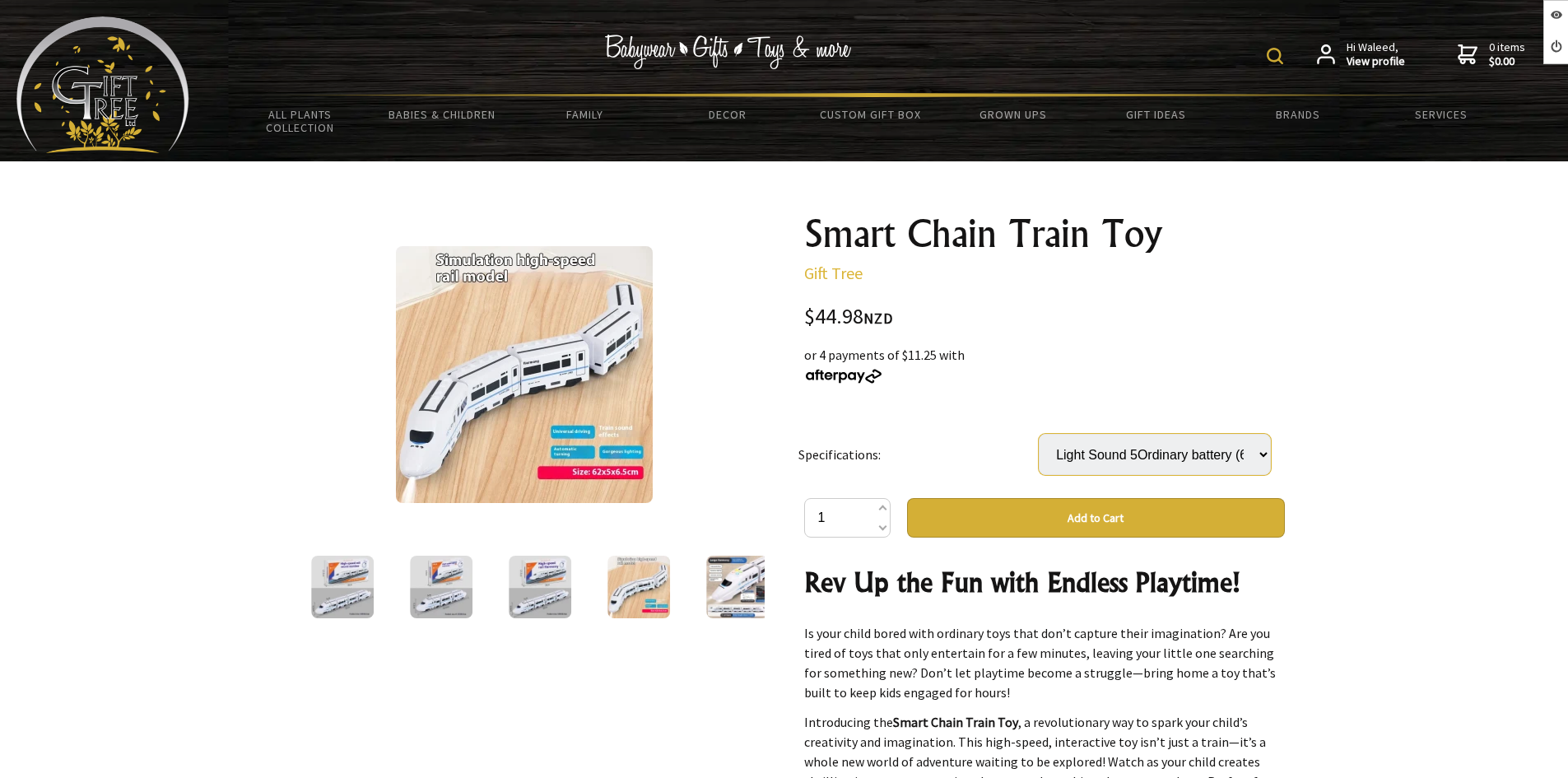
click at [1222, 452] on select "Select… Light Sound Light Sound 4Ordinary battery (52x5x6.5cm) (+ $4.99) Light …" at bounding box center [1155, 454] width 232 height 41
